Goal: Navigation & Orientation: Find specific page/section

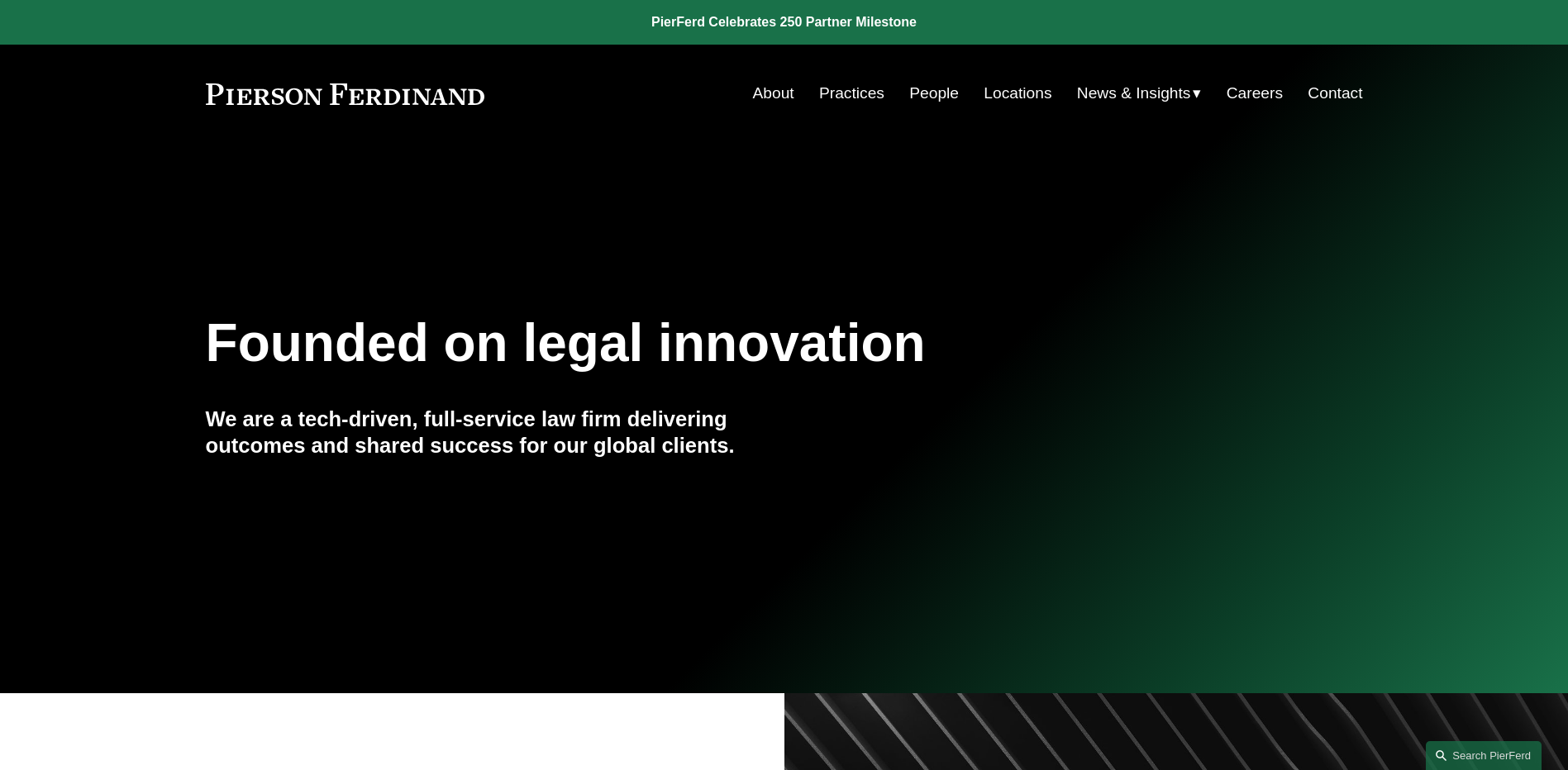
click at [927, 100] on link "People" at bounding box center [934, 93] width 49 height 32
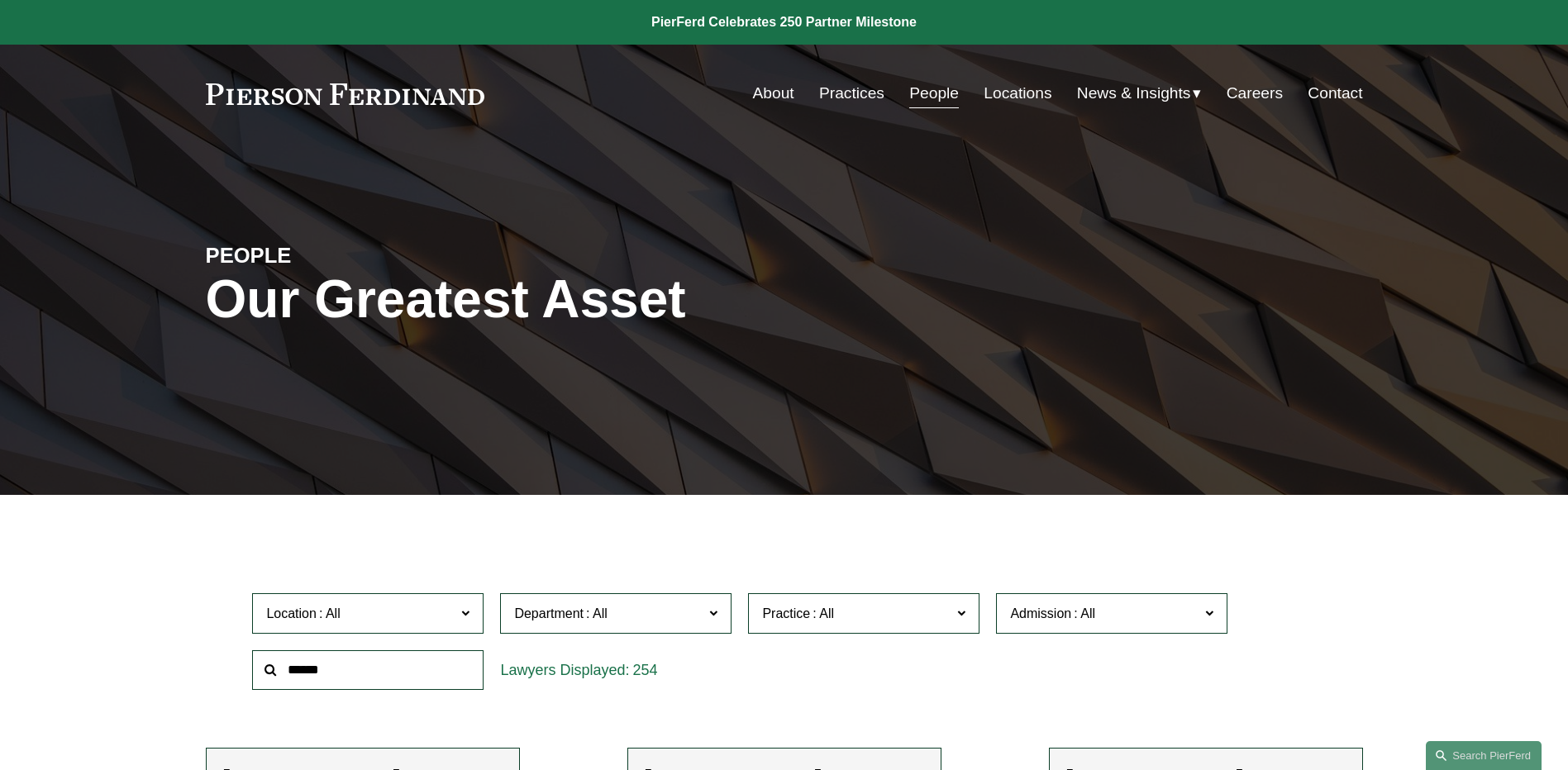
click at [0, 0] on span "News" at bounding box center [0, 0] width 0 height 0
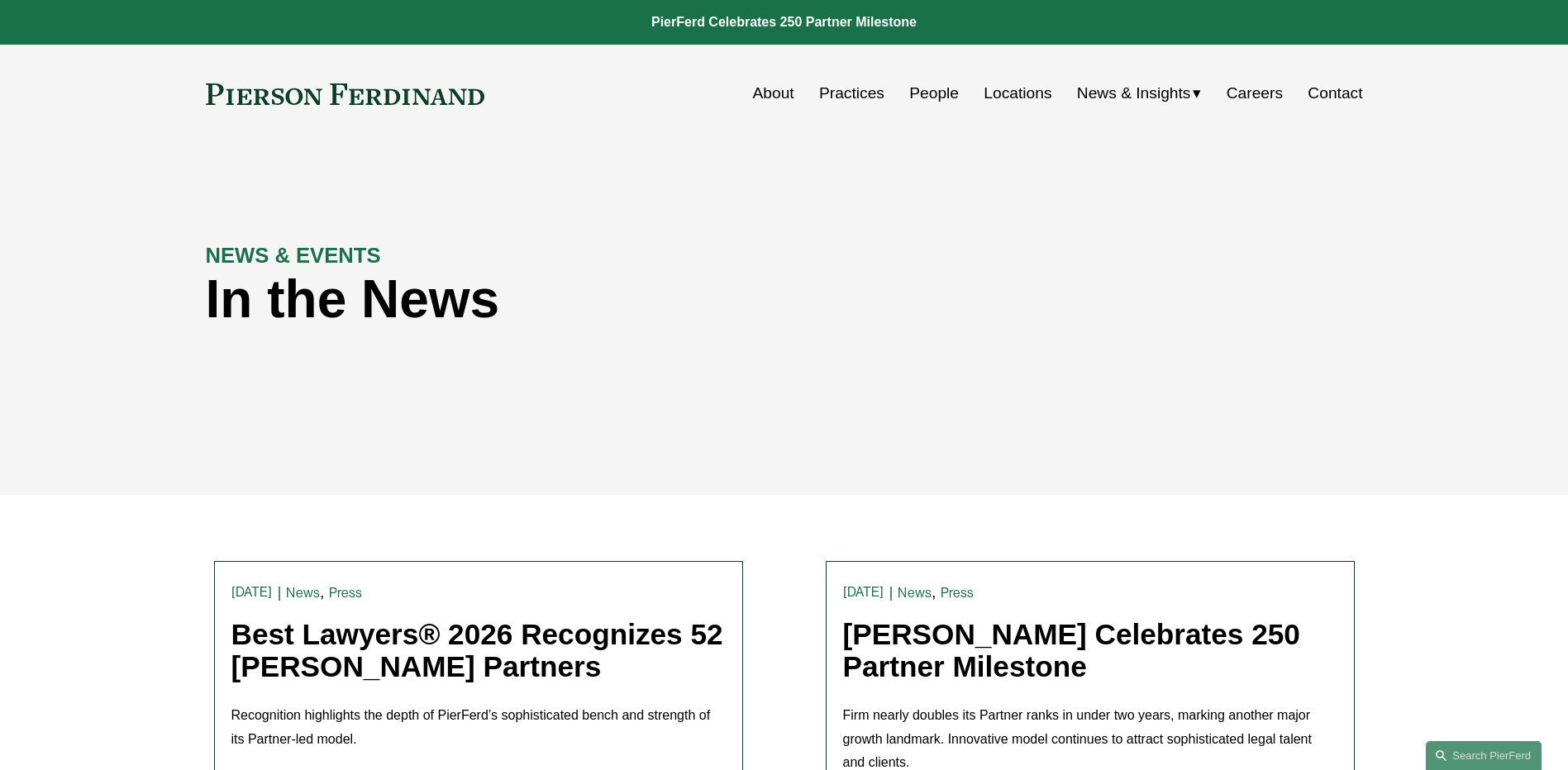
click at [0, 0] on span "Insights" at bounding box center [0, 0] width 0 height 0
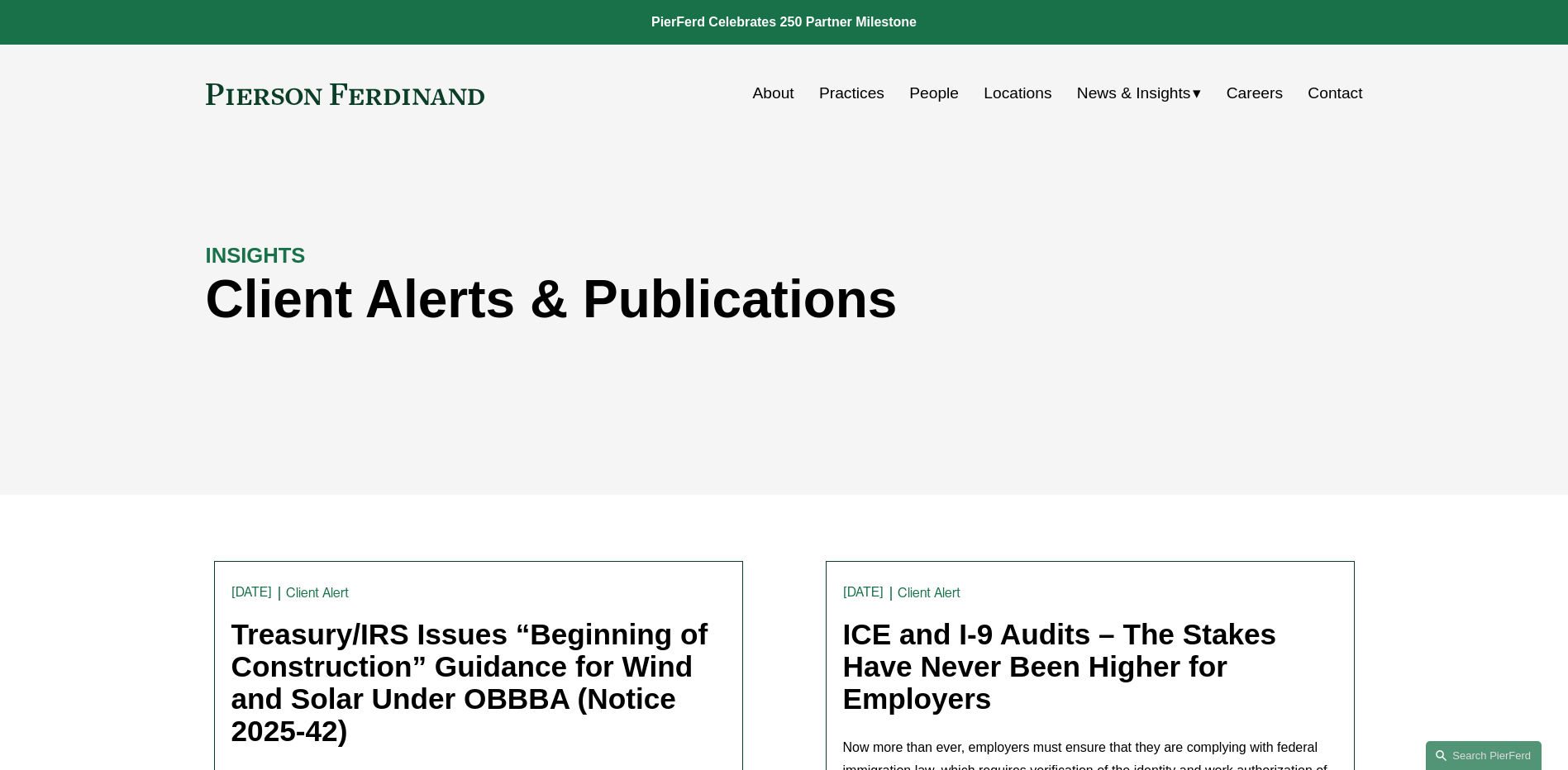
click at [909, 90] on link "People" at bounding box center [934, 93] width 49 height 32
